Goal: Transaction & Acquisition: Purchase product/service

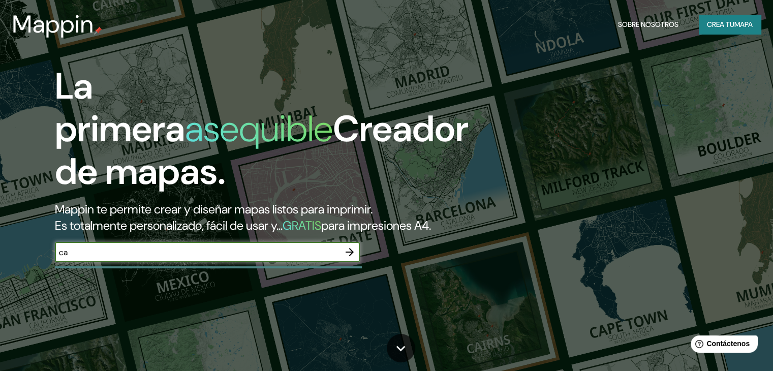
type input "c"
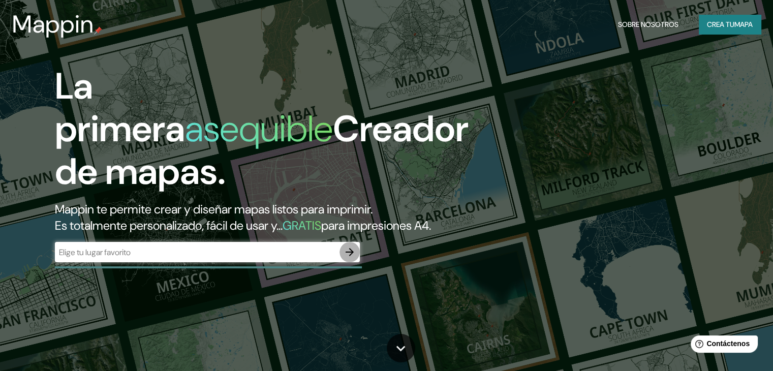
click at [348, 256] on icon "button" at bounding box center [350, 252] width 8 height 8
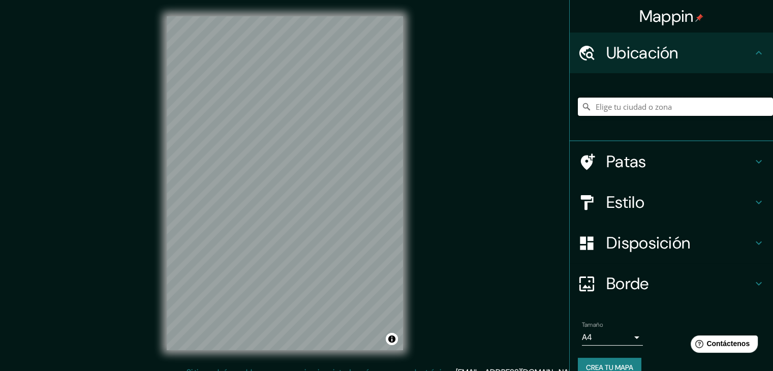
click at [624, 102] on input "Elige tu ciudad o zona" at bounding box center [675, 107] width 195 height 18
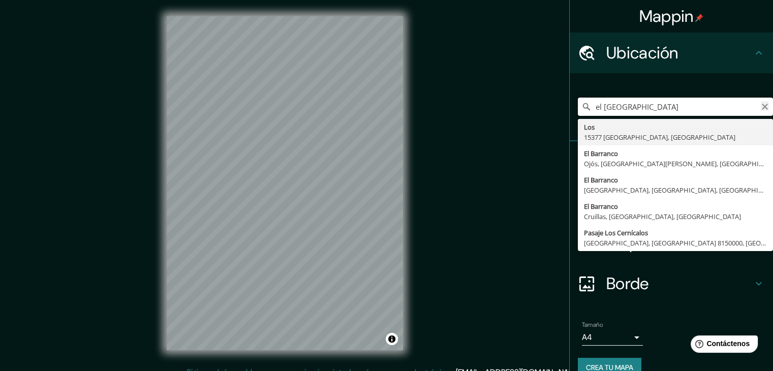
type input "el [GEOGRAPHIC_DATA]"
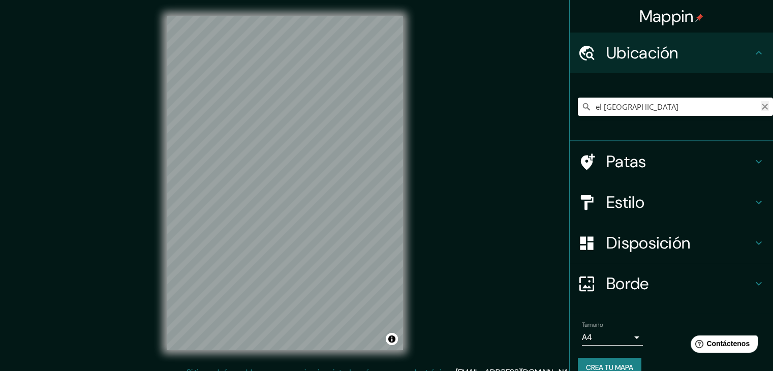
click at [761, 104] on icon "Claro" at bounding box center [765, 107] width 8 height 8
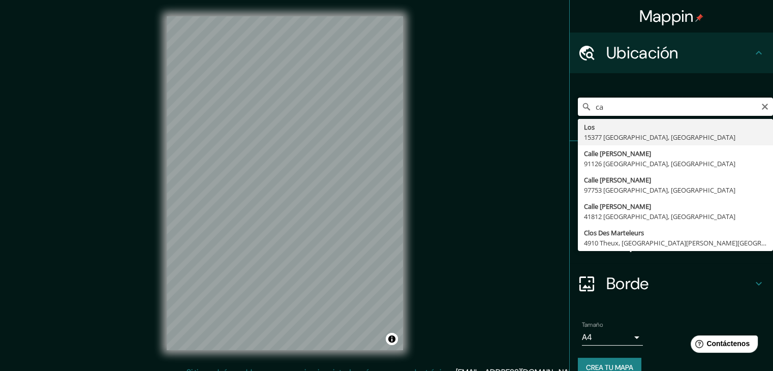
type input "c"
type input "Tenteniguada, Valsequillo de [GEOGRAPHIC_DATA], [GEOGRAPHIC_DATA], [GEOGRAPHIC_…"
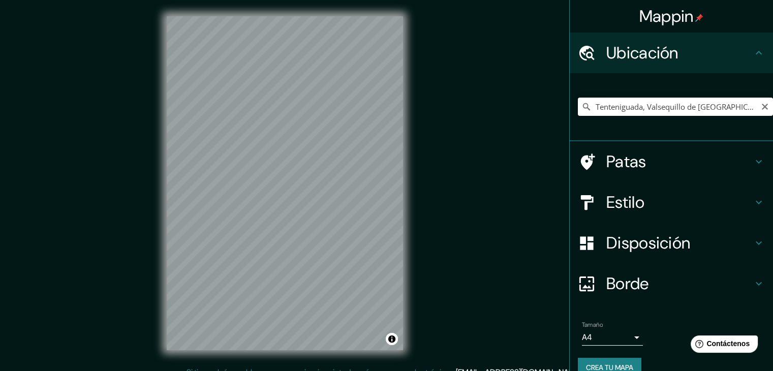
click at [731, 106] on input "Tenteniguada, Valsequillo de [GEOGRAPHIC_DATA], [GEOGRAPHIC_DATA], [GEOGRAPHIC_…" at bounding box center [675, 107] width 195 height 18
click at [761, 104] on icon "Claro" at bounding box center [765, 107] width 8 height 8
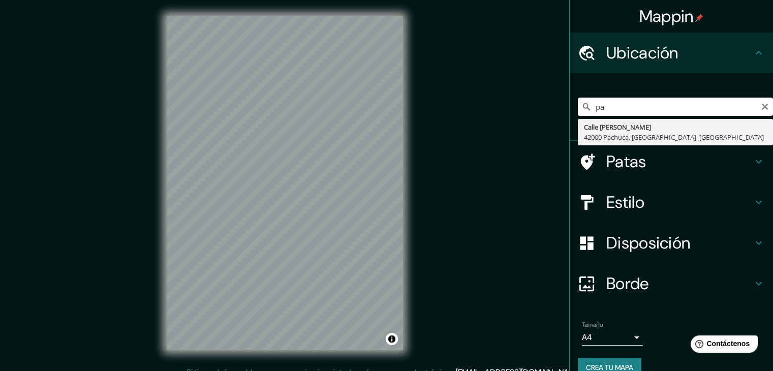
type input "p"
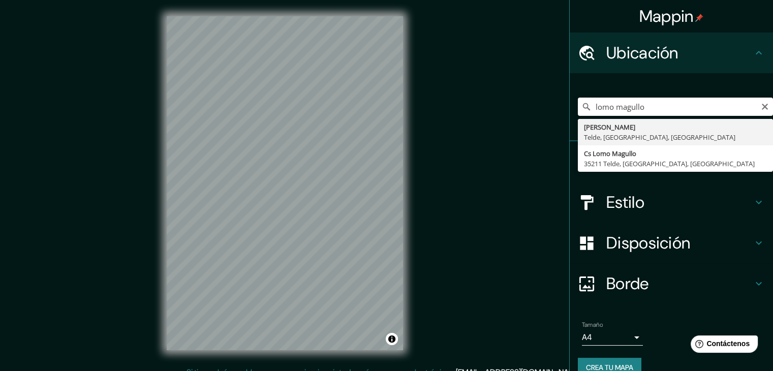
type input "[PERSON_NAME], Telde, [GEOGRAPHIC_DATA], [GEOGRAPHIC_DATA]"
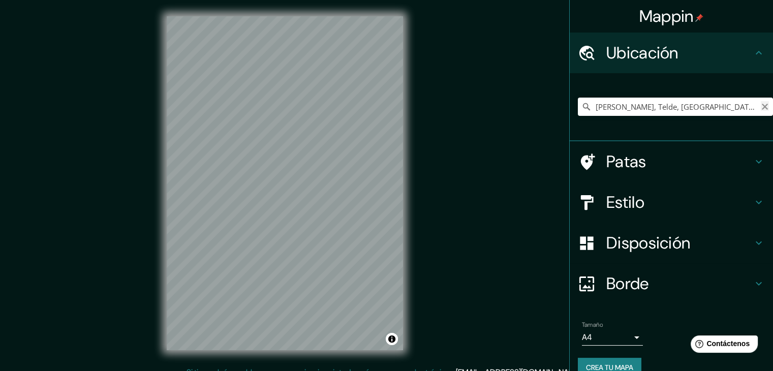
click at [761, 108] on icon "Claro" at bounding box center [765, 107] width 8 height 8
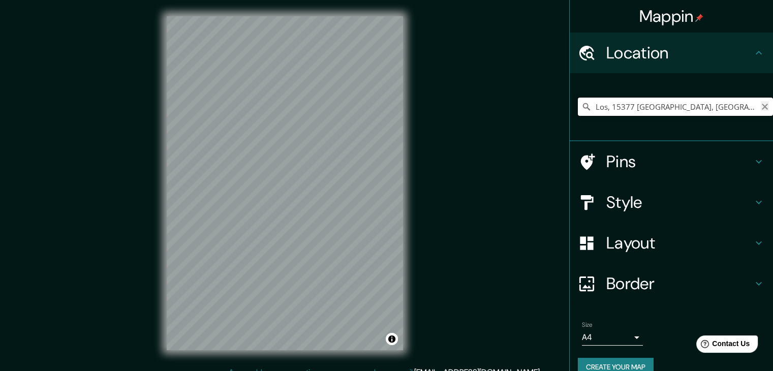
type input "Los, 15377 [GEOGRAPHIC_DATA], [GEOGRAPHIC_DATA]"
click at [761, 105] on icon "Clear" at bounding box center [765, 107] width 8 height 8
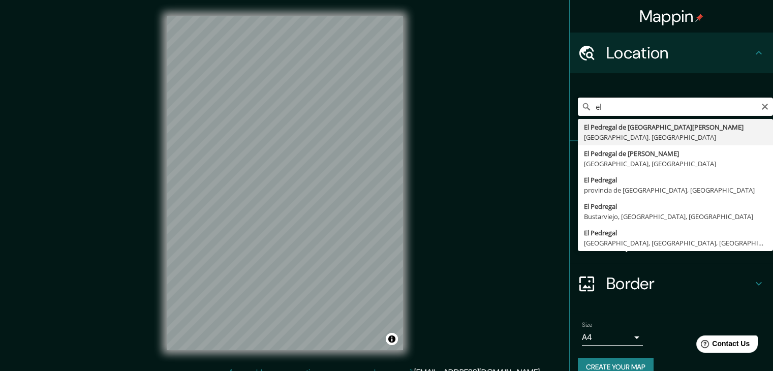
type input "e"
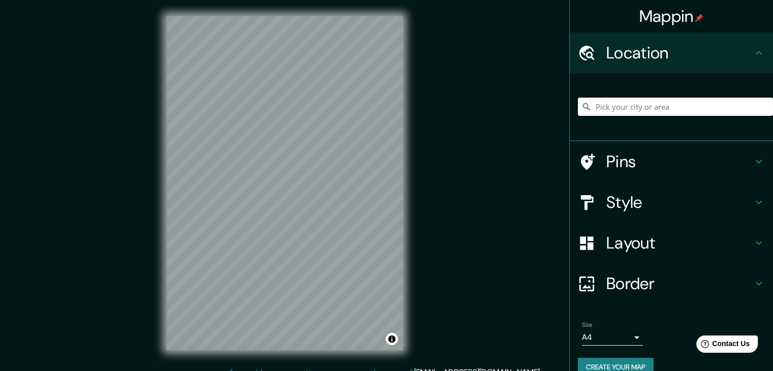
click at [758, 105] on input "Pick your city or area" at bounding box center [675, 107] width 195 height 18
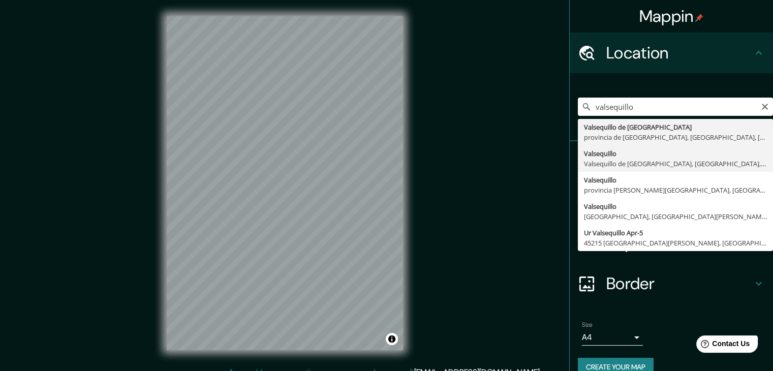
type input "Valsequillo, Valsequillo de [GEOGRAPHIC_DATA], [GEOGRAPHIC_DATA], [GEOGRAPHIC_D…"
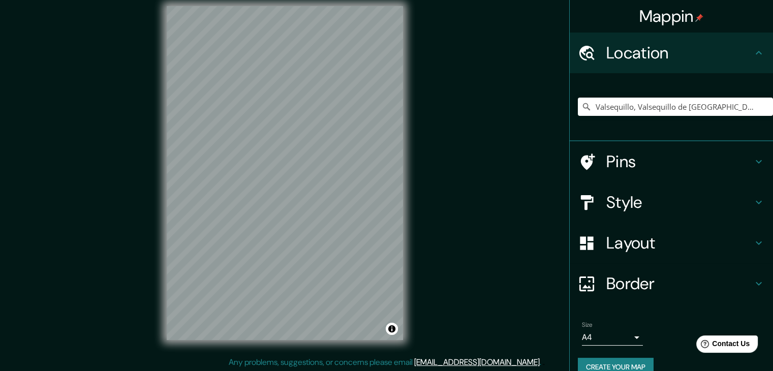
scroll to position [12, 0]
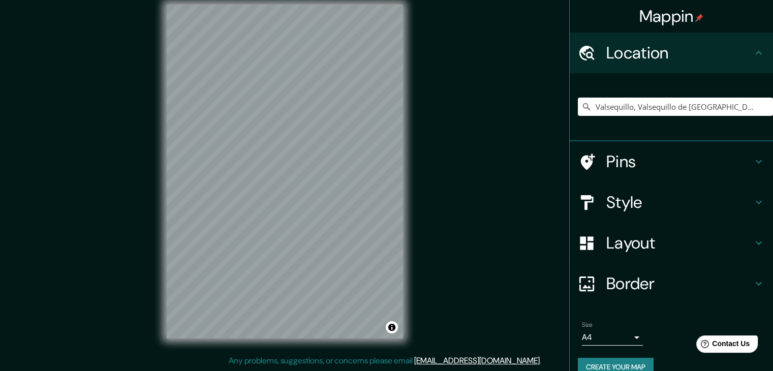
click at [475, 161] on div "Mappin Location [GEOGRAPHIC_DATA], [GEOGRAPHIC_DATA], [GEOGRAPHIC_DATA], [GEOGR…" at bounding box center [386, 179] width 773 height 383
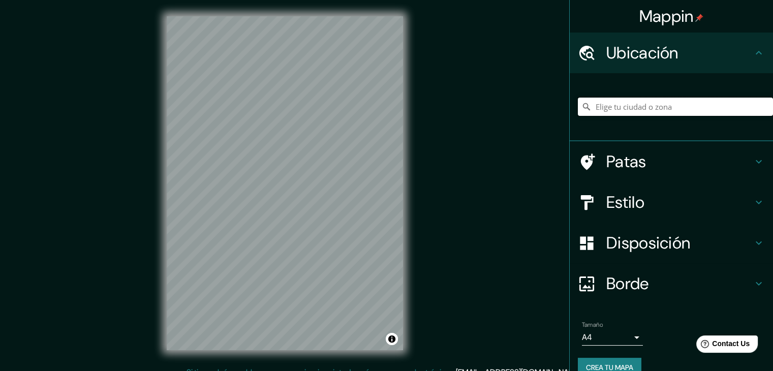
click at [616, 108] on input "Elige tu ciudad o zona" at bounding box center [675, 107] width 195 height 18
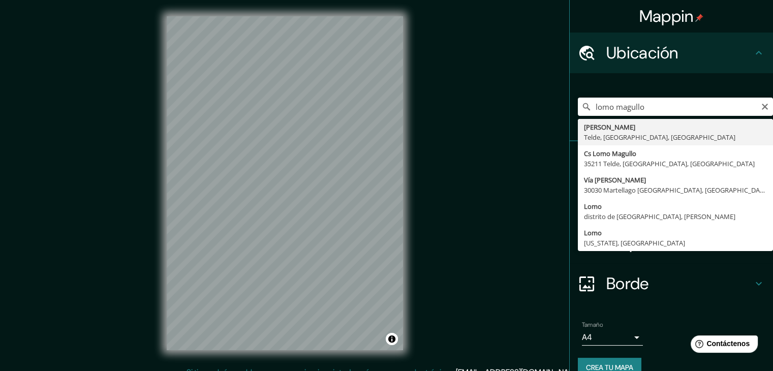
type input "[PERSON_NAME], Telde, [GEOGRAPHIC_DATA], [GEOGRAPHIC_DATA]"
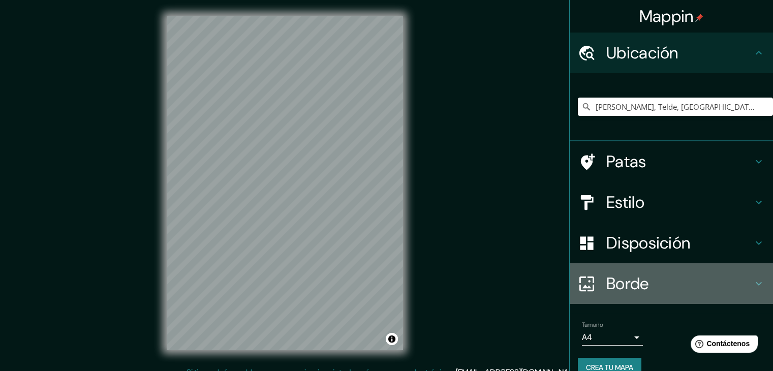
click at [636, 286] on font "Borde" at bounding box center [627, 283] width 43 height 21
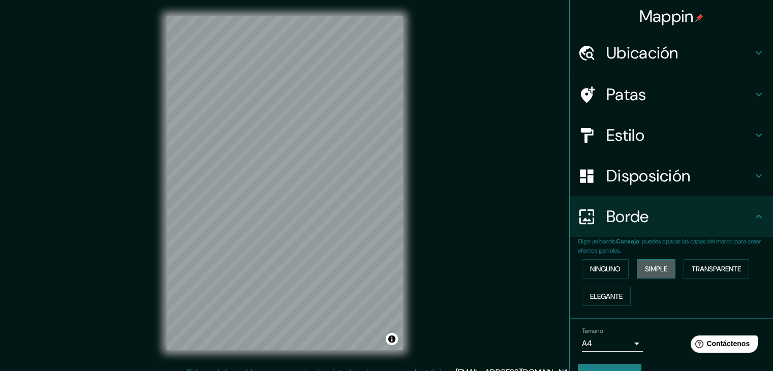
click at [646, 271] on font "Simple" at bounding box center [656, 268] width 22 height 9
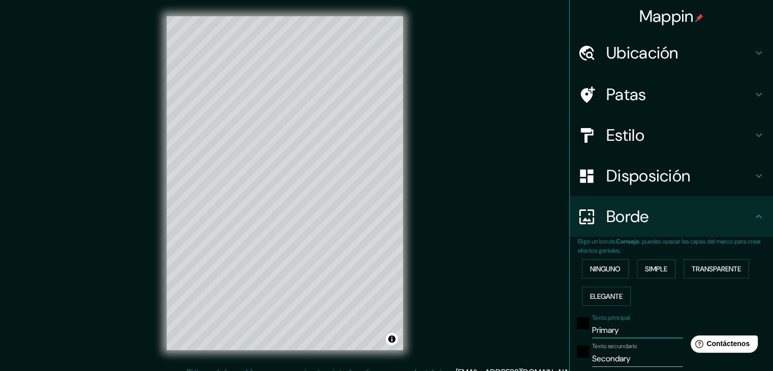
click at [614, 327] on input "Primary" at bounding box center [637, 330] width 91 height 16
type input "Primar"
type input "37"
type input "P"
type input "37"
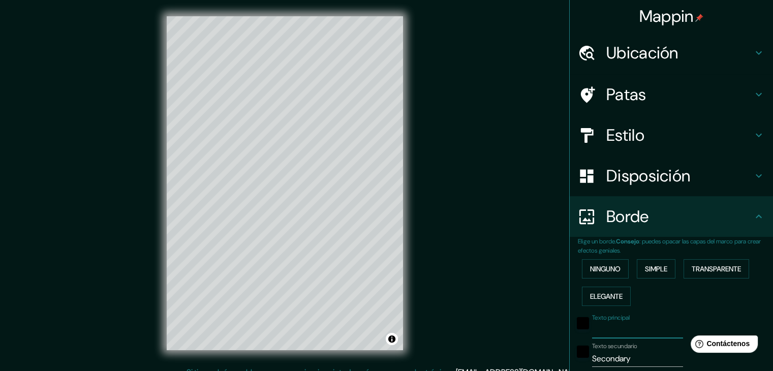
type input "e"
type input "37"
type input "el"
type input "37"
type input "el"
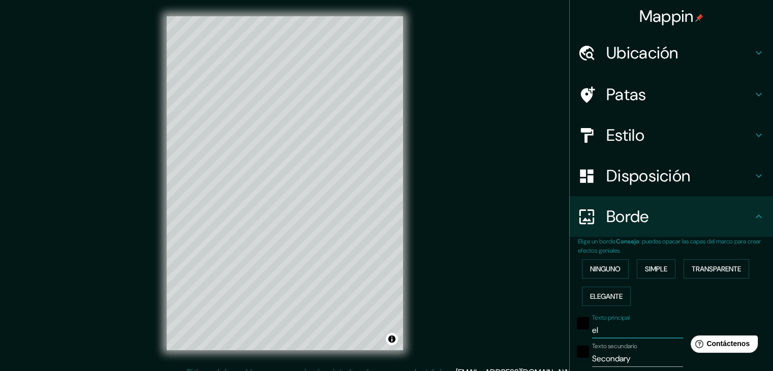
type input "37"
type input "el +"
type input "37"
type input "el ++"
type input "37"
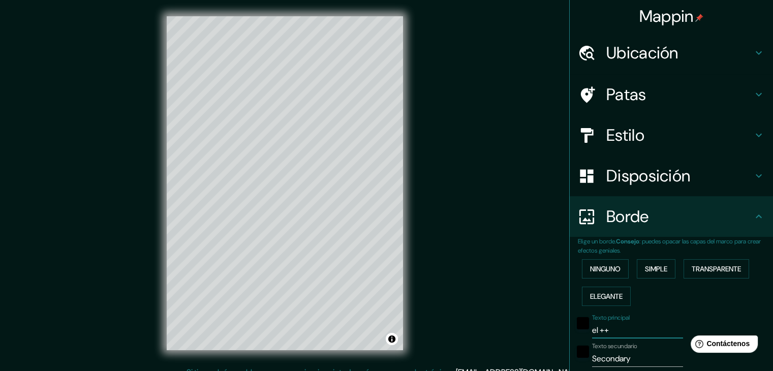
type input "el +++"
type input "37"
type input "el ++"
type input "37"
type input "el +"
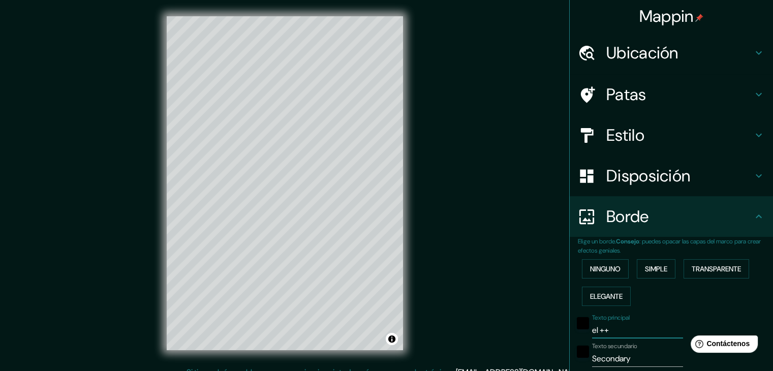
type input "37"
type input "el"
type input "37"
type input "el"
type input "37"
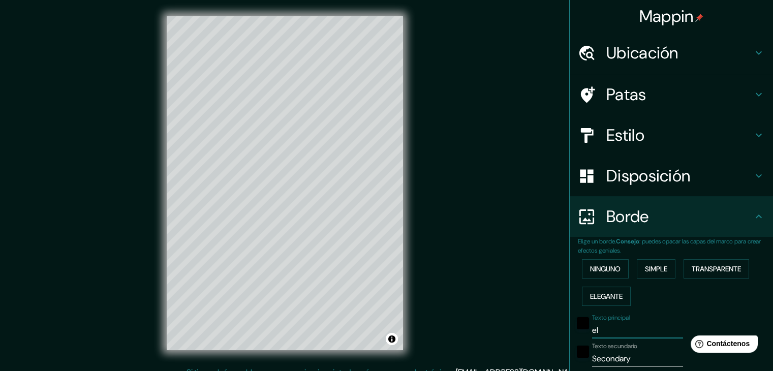
type input "e"
type input "37"
type input "b"
type input "37"
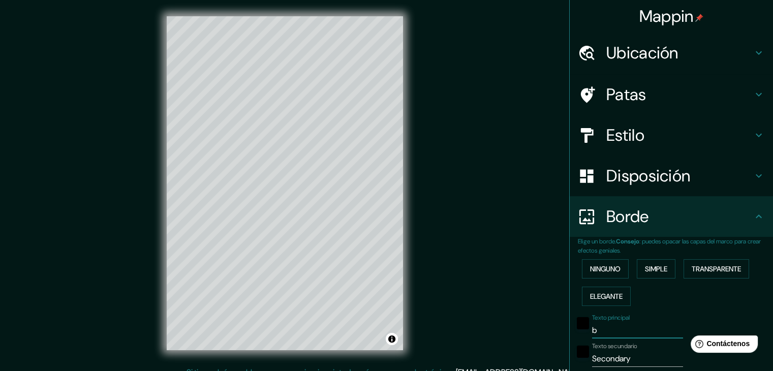
type input "ba"
type input "37"
type input "bar"
type input "37"
type input "barr"
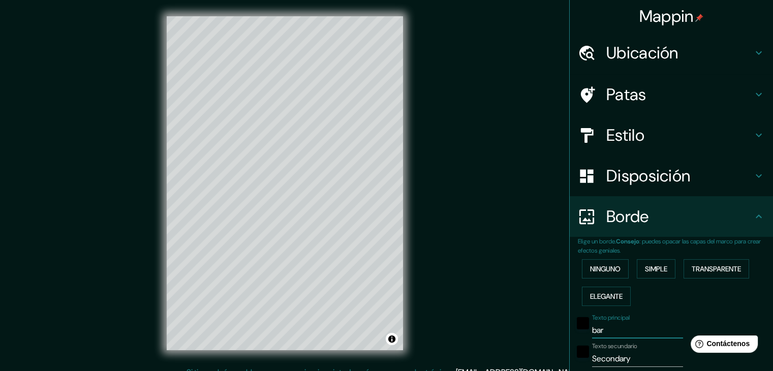
type input "37"
type input "barra"
type input "37"
type input "barrab"
type input "37"
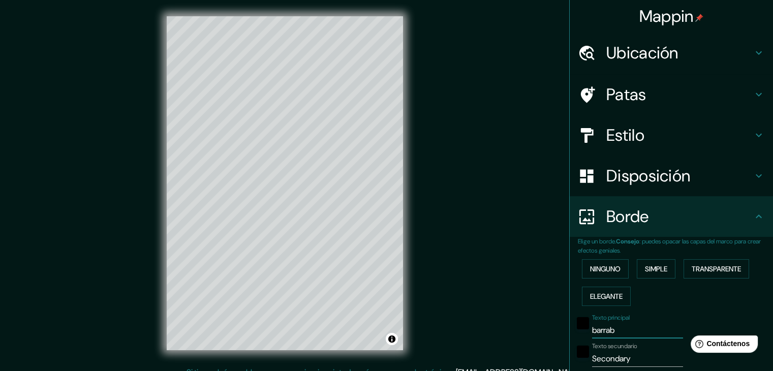
type input "barrabc"
type input "37"
type input "barrabc¡"
type input "37"
type input "barrabc"
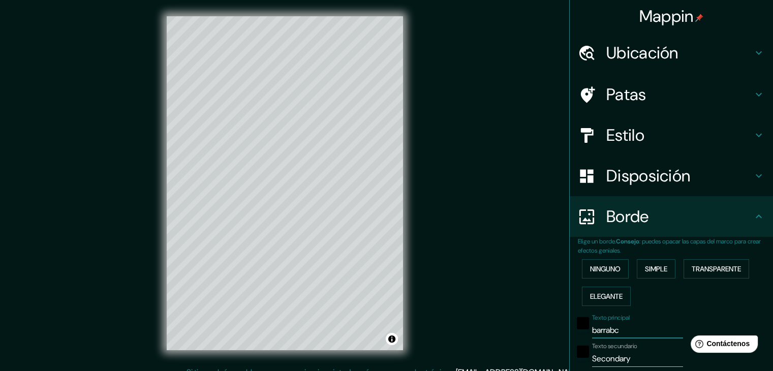
type input "37"
type input "barrab"
type input "37"
type input "barra"
type input "37"
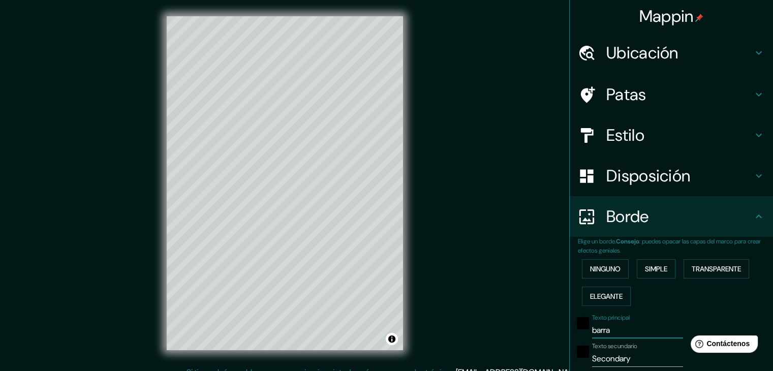
type input "[PERSON_NAME]"
type input "37"
type input "barranc"
type input "37"
type input "barranco"
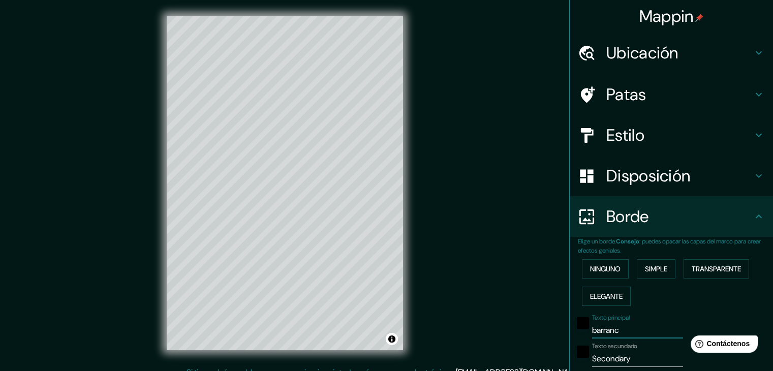
type input "37"
type input "barranco"
type input "37"
type input "barranco"
click at [620, 356] on input "Secondary" at bounding box center [637, 359] width 91 height 16
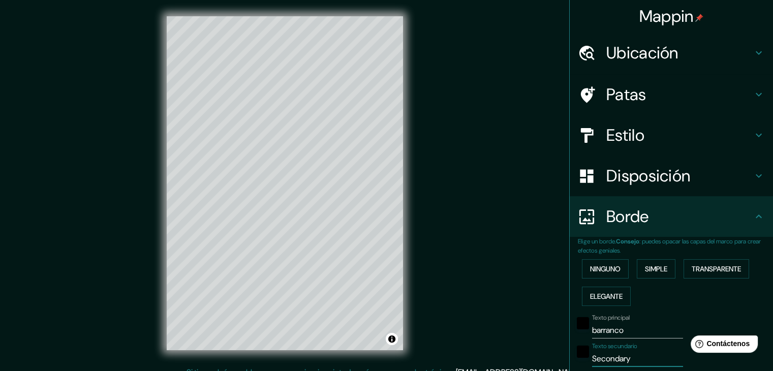
click at [632, 357] on input "Secondary" at bounding box center [637, 359] width 91 height 16
type input "Secondar"
type input "37"
type input "S"
type input "37"
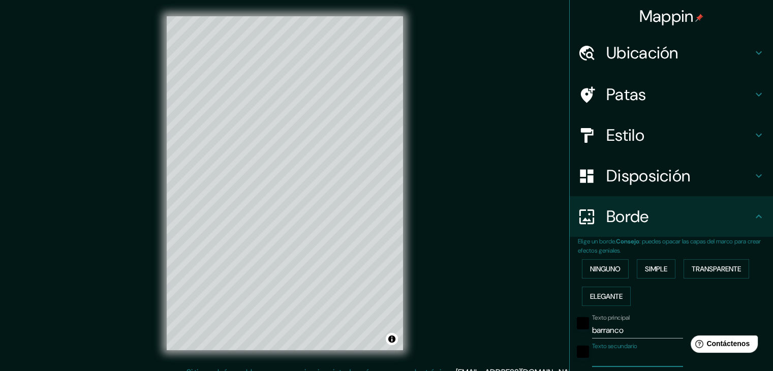
type input "d"
type input "37"
type input "de"
type input "37"
type input "de"
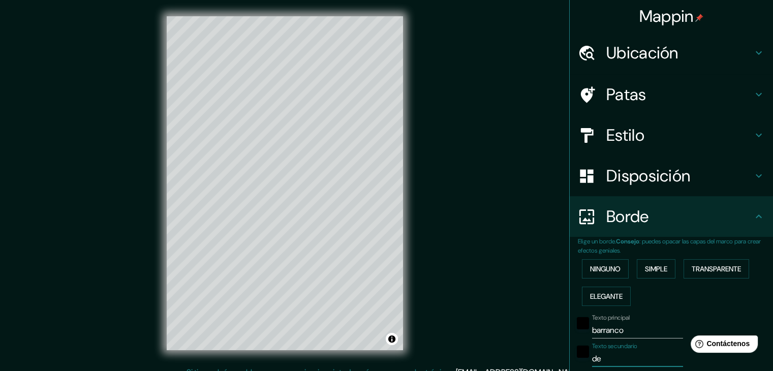
type input "37"
type input "de l"
type input "37"
type input "de lo"
type input "37"
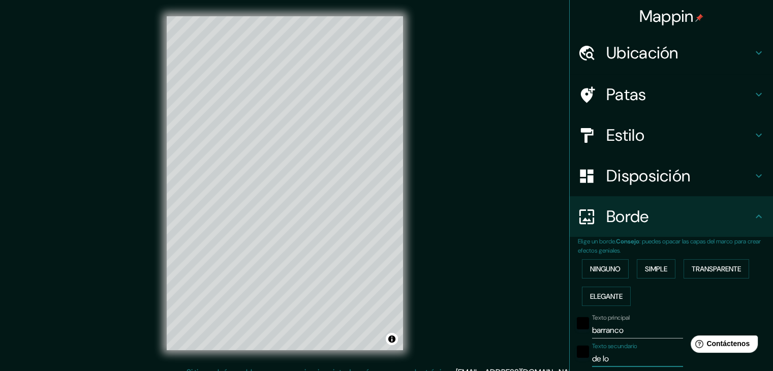
type input "de los"
type input "37"
type input "de los"
type input "37"
type input "de los c"
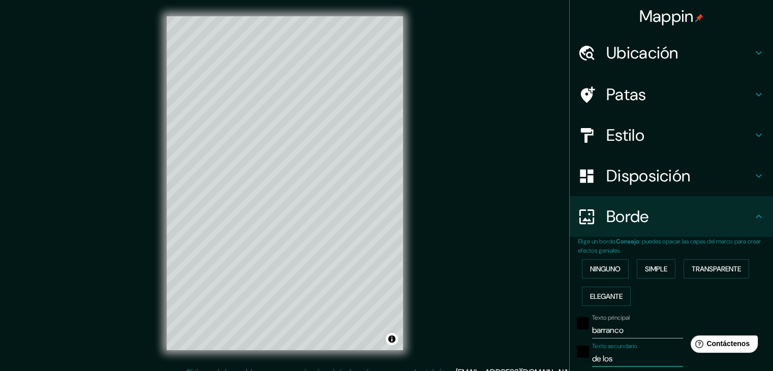
type input "37"
type input "de los ce"
type input "37"
type input "de los cer"
type input "37"
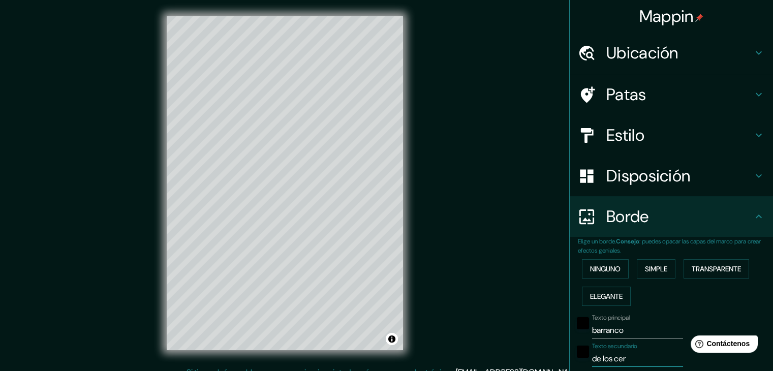
type input "de los cern"
type input "37"
type input "de los cerní"
type input "37"
type input "de los cerníc"
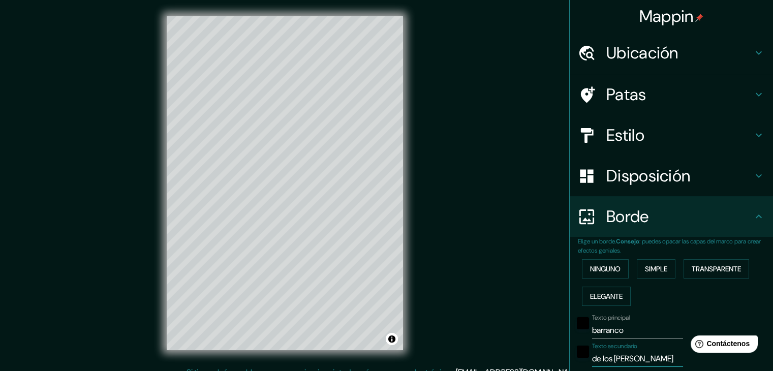
type input "37"
type input "de los cerníca"
type input "37"
type input "de los cernícal"
type input "37"
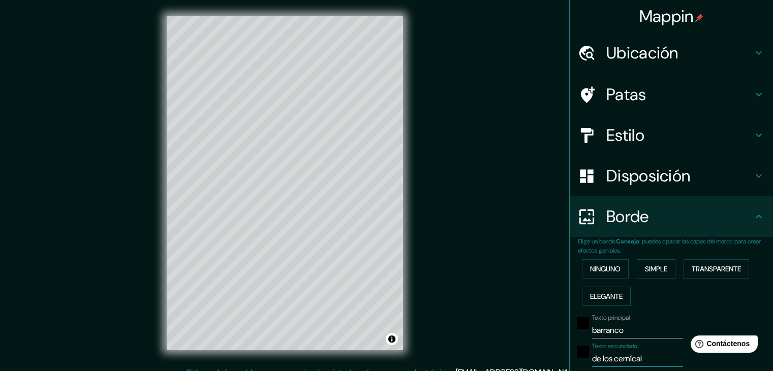
type input "de los cernícalo"
type input "37"
type input "de los cernícalos"
type input "37"
type input "de los cernícalos"
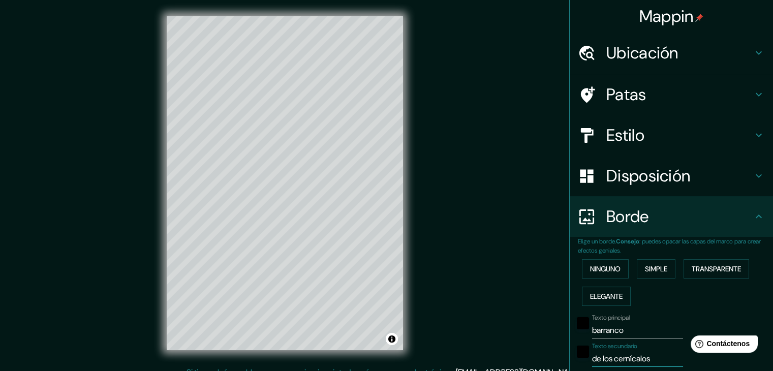
type input "37"
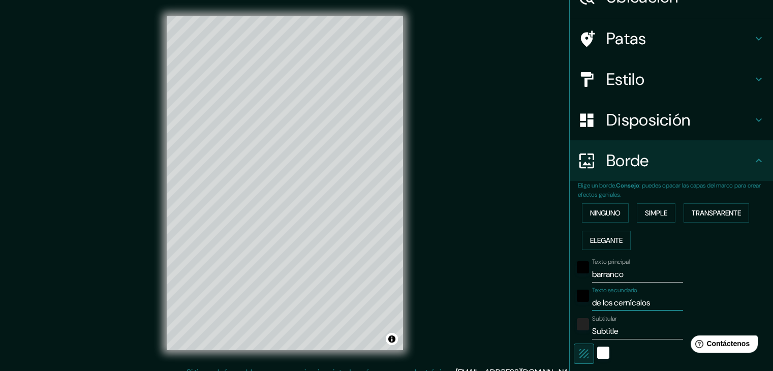
scroll to position [56, 0]
type input "de los cernícalos"
click at [636, 334] on input "Subtitle" at bounding box center [637, 331] width 91 height 16
type input "Subtitl"
type input "37"
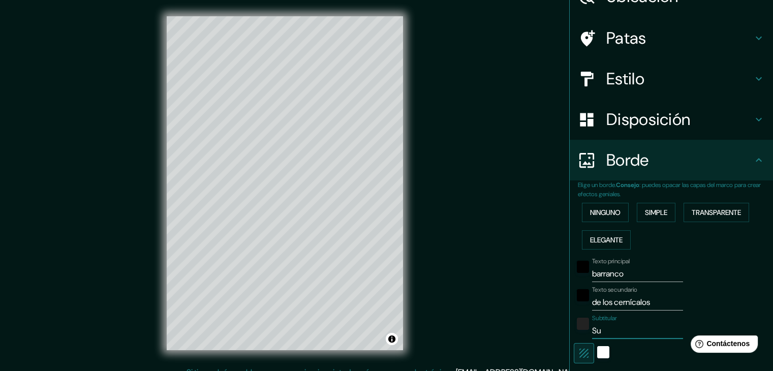
type input "S"
type input "37"
type input "g"
type input "37"
type input "gr"
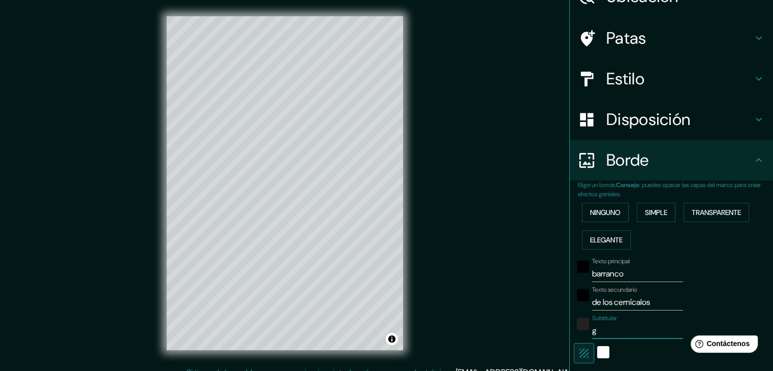
type input "37"
type input "gra"
type input "37"
type input "gran"
type input "37"
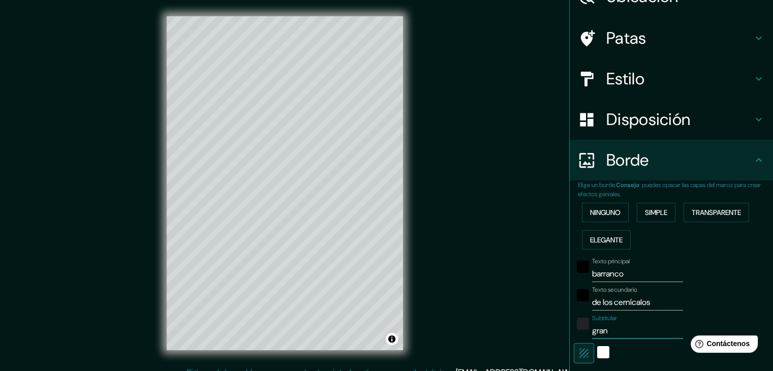
type input "gra"
type input "37"
type input "gr"
type input "37"
type input "g"
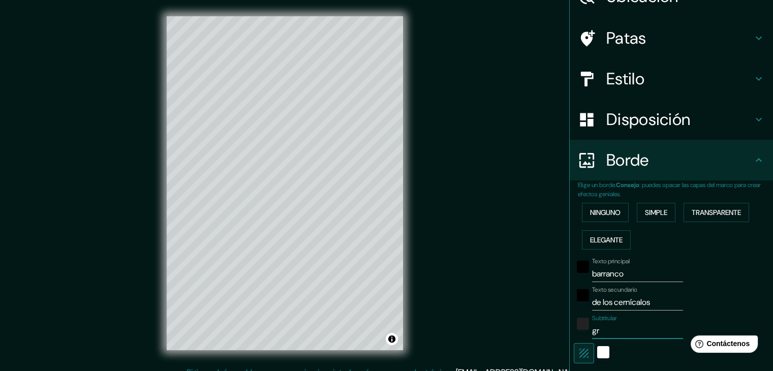
type input "37"
type input "G"
type input "37"
type input "Gr"
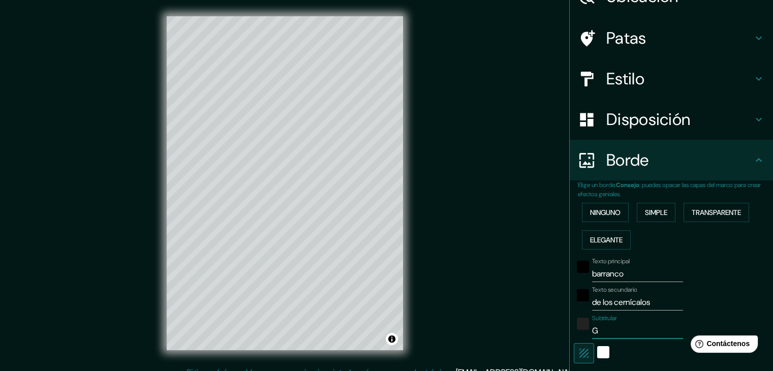
type input "37"
type input "Gra"
type input "37"
type input "Grab"
type input "37"
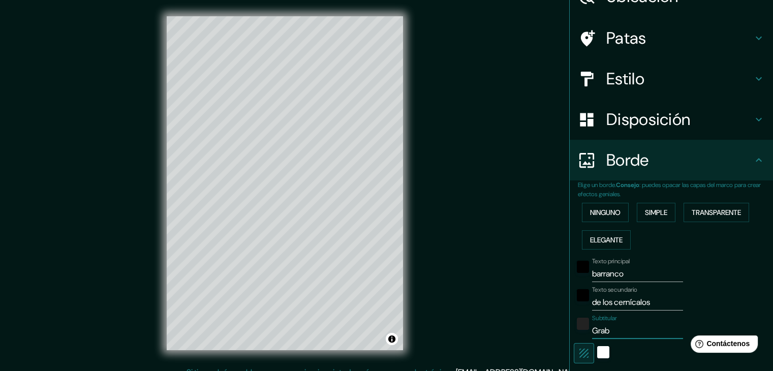
type input "Grab"
type input "37"
type input "Grab"
type input "37"
type input "Gra"
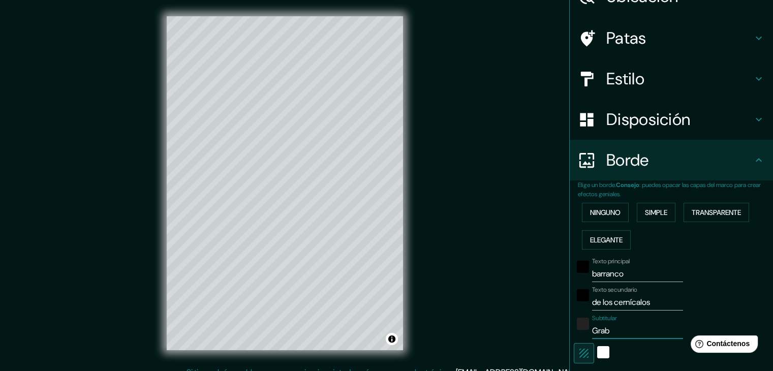
type input "37"
type input "Gran"
type input "37"
type input "Gran"
type input "37"
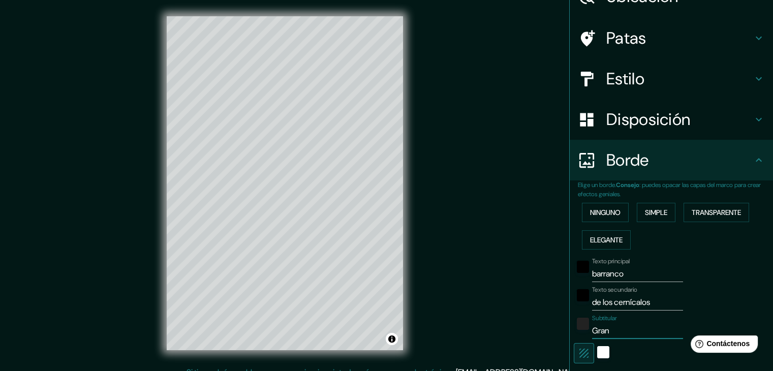
type input "Gran C"
type input "37"
type input "Gran Ca"
type input "37"
type input "Gran Cana"
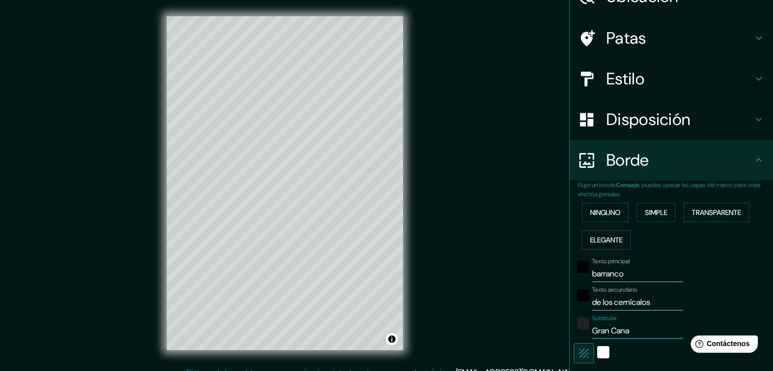
type input "37"
type input "Gran Canar"
type input "37"
type input "Gran Canari"
type input "37"
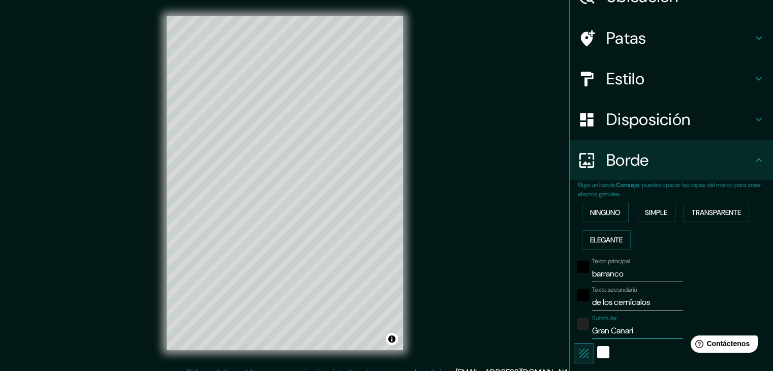
type input "Gran Canaria"
type input "37"
type input "Gran Canaria"
type input "37"
type input "Gran Canaria"
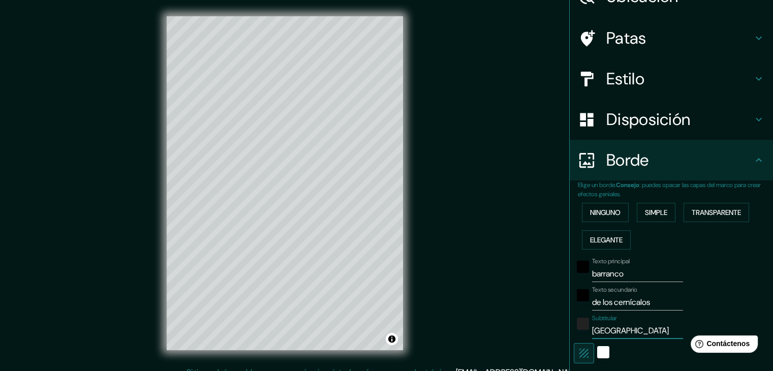
type input "37"
type input "Gran Canaria"
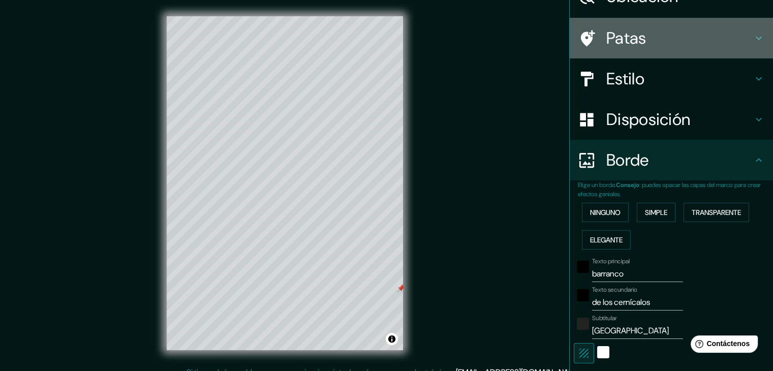
click at [636, 26] on div "Patas" at bounding box center [671, 38] width 203 height 41
type input "37"
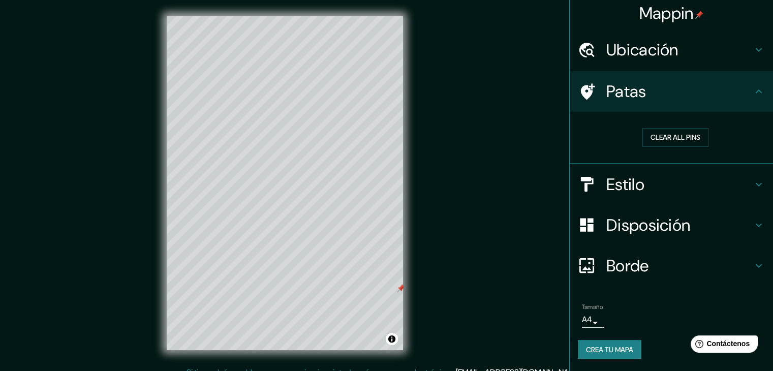
scroll to position [3, 0]
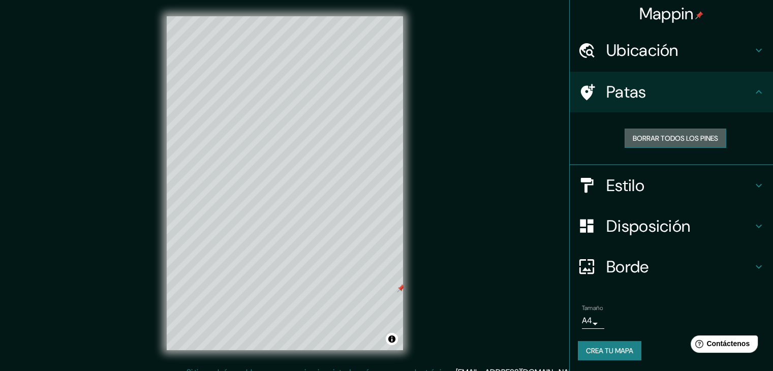
click at [648, 130] on button "Borrar todos los pines" at bounding box center [676, 138] width 102 height 19
click at [474, 224] on div "Mappin Ubicación Lomo Magullo, Telde, Las Palmas, España Patas Borrar todos los…" at bounding box center [386, 191] width 773 height 383
click at [478, 235] on div "Mappin Ubicación Lomo Magullo, Telde, Las Palmas, España Patas Borrar todos los…" at bounding box center [386, 191] width 773 height 383
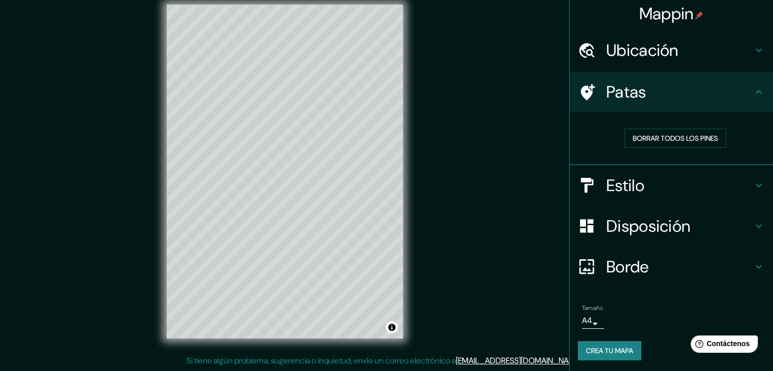
click at [590, 350] on font "Crea tu mapa" at bounding box center [609, 350] width 47 height 9
